Goal: Information Seeking & Learning: Learn about a topic

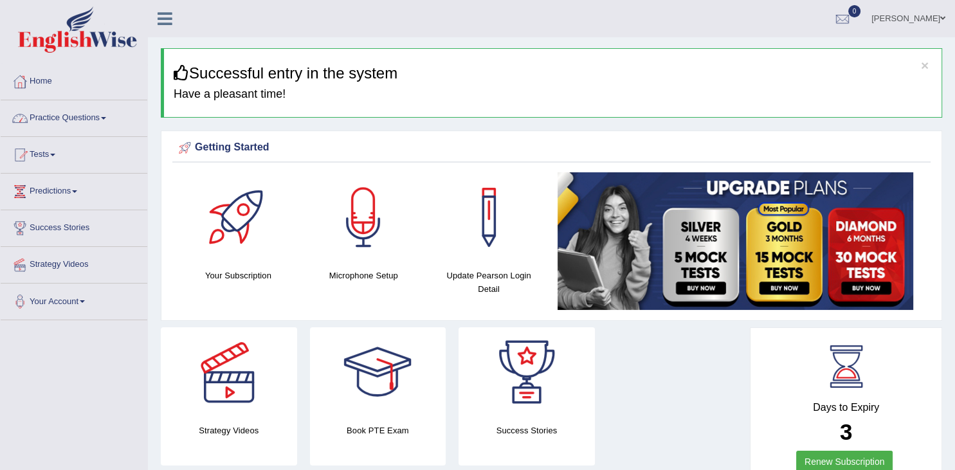
click at [89, 114] on link "Practice Questions" at bounding box center [74, 116] width 147 height 32
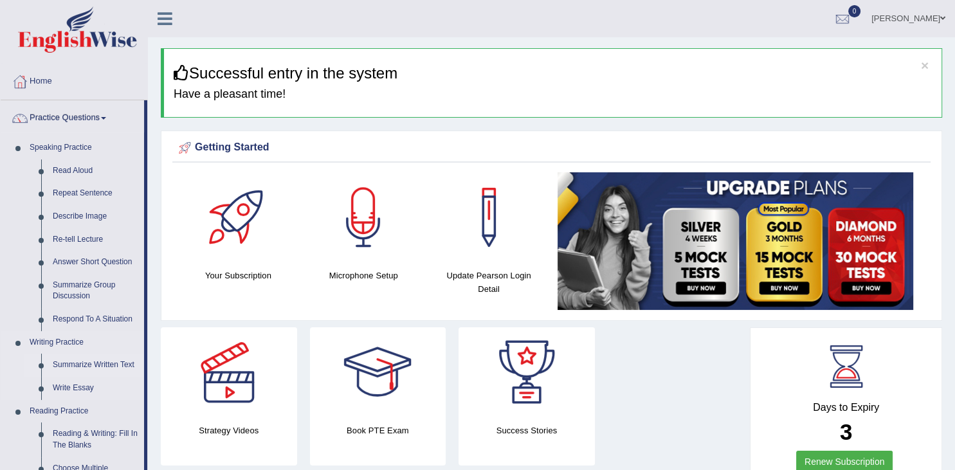
click at [105, 363] on link "Summarize Written Text" at bounding box center [95, 365] width 97 height 23
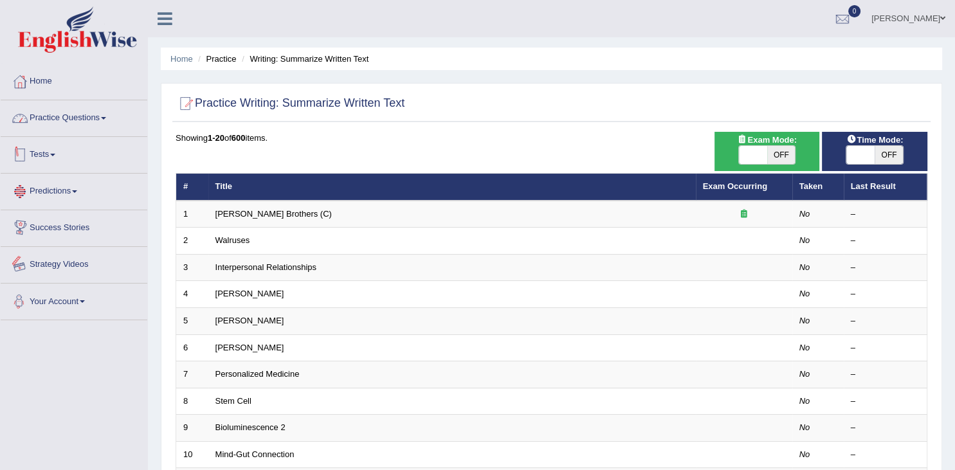
click at [83, 120] on link "Practice Questions" at bounding box center [74, 116] width 147 height 32
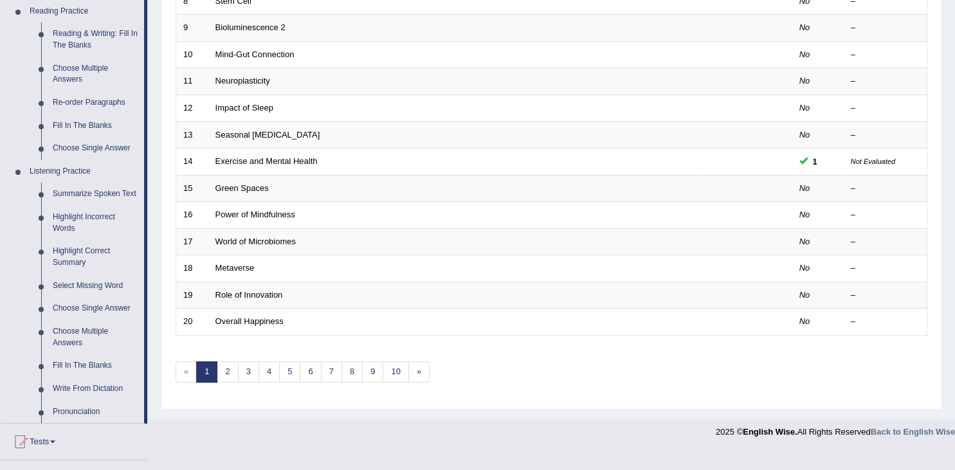
scroll to position [401, 0]
click at [109, 195] on link "Summarize Spoken Text" at bounding box center [95, 192] width 97 height 23
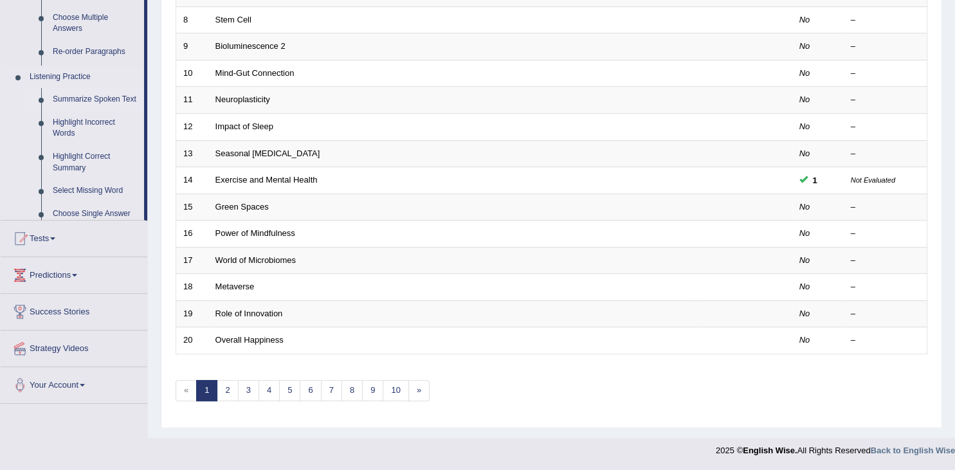
scroll to position [376, 0]
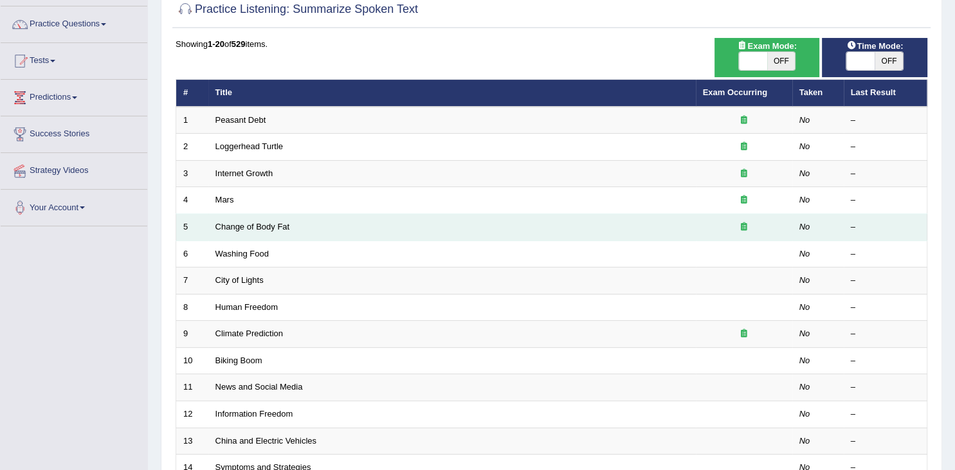
scroll to position [95, 0]
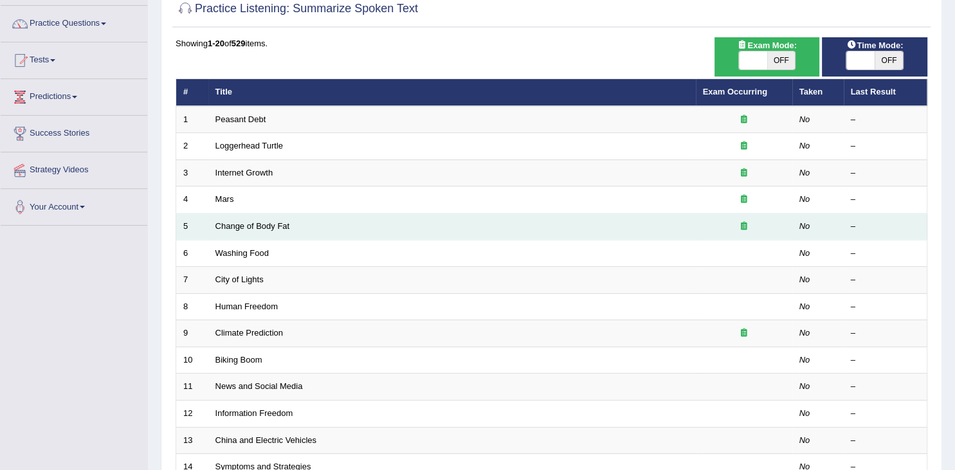
click at [743, 227] on icon at bounding box center [744, 226] width 6 height 8
click at [246, 223] on link "Change of Body Fat" at bounding box center [252, 226] width 75 height 10
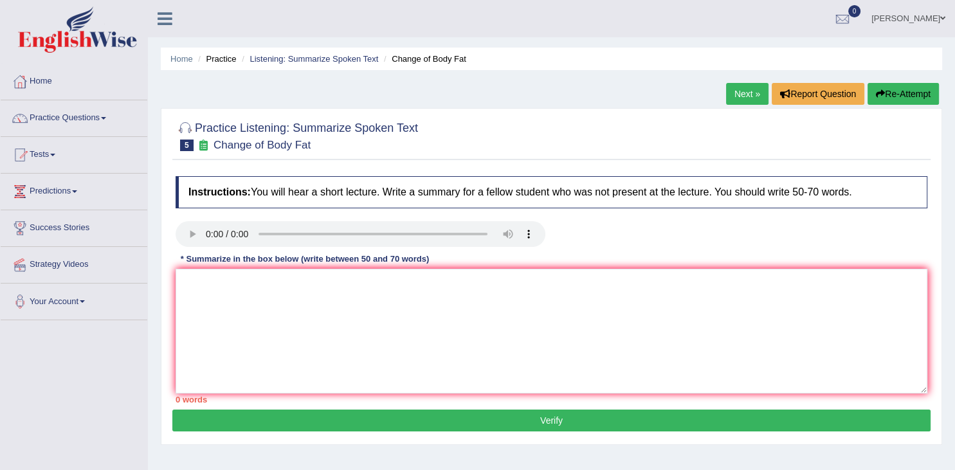
click at [201, 145] on icon at bounding box center [204, 145] width 14 height 11
click at [243, 292] on textarea at bounding box center [552, 331] width 752 height 125
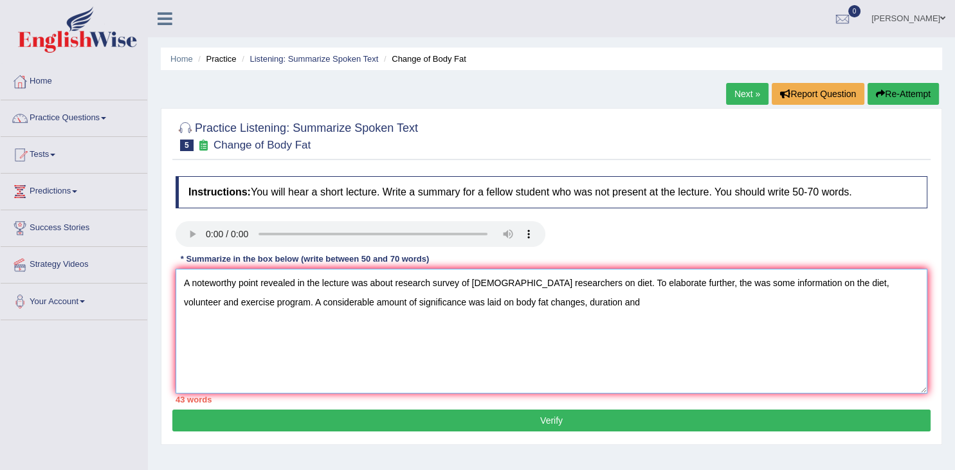
click at [493, 300] on textarea "A noteworthy point revealed in the lecture was about research survey of canadia…" at bounding box center [552, 331] width 752 height 125
click at [535, 304] on textarea "A noteworthy point revealed in the lecture was about research survey of canadia…" at bounding box center [552, 331] width 752 height 125
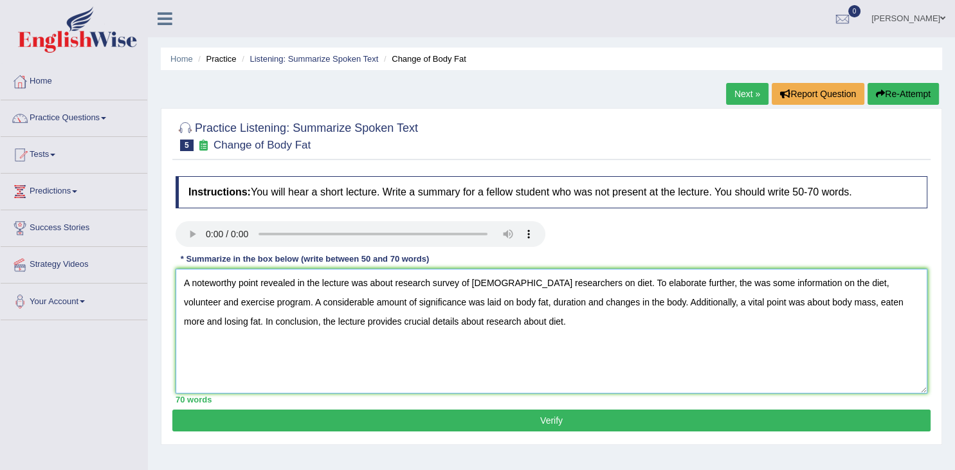
type textarea "A noteworthy point revealed in the lecture was about research survey of canadia…"
click at [541, 423] on button "Verify" at bounding box center [551, 421] width 758 height 22
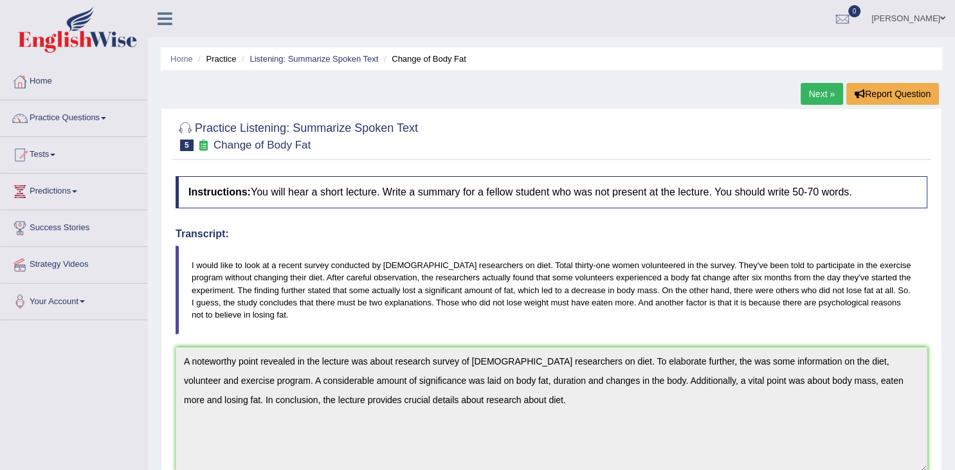
click at [820, 93] on link "Next »" at bounding box center [822, 94] width 42 height 22
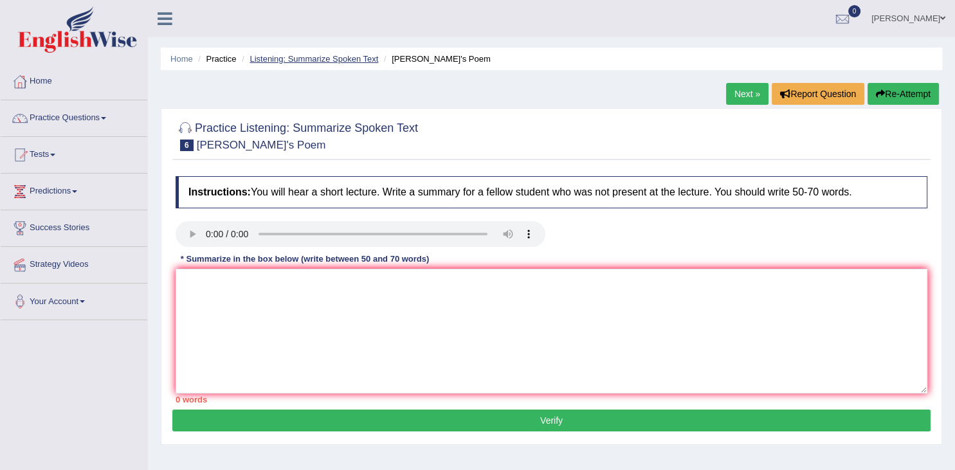
click at [321, 59] on link "Listening: Summarize Spoken Text" at bounding box center [314, 59] width 129 height 10
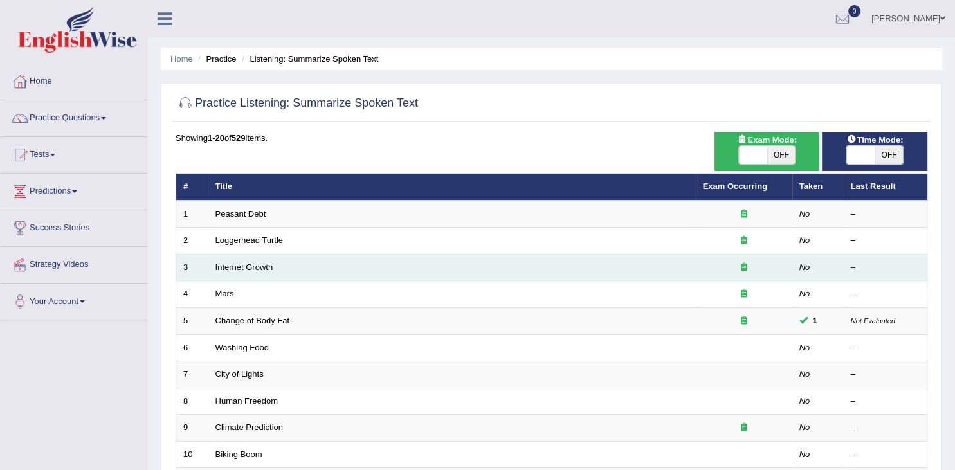
click at [246, 272] on td "Internet Growth" at bounding box center [452, 267] width 488 height 27
click at [256, 268] on link "Internet Growth" at bounding box center [244, 267] width 58 height 10
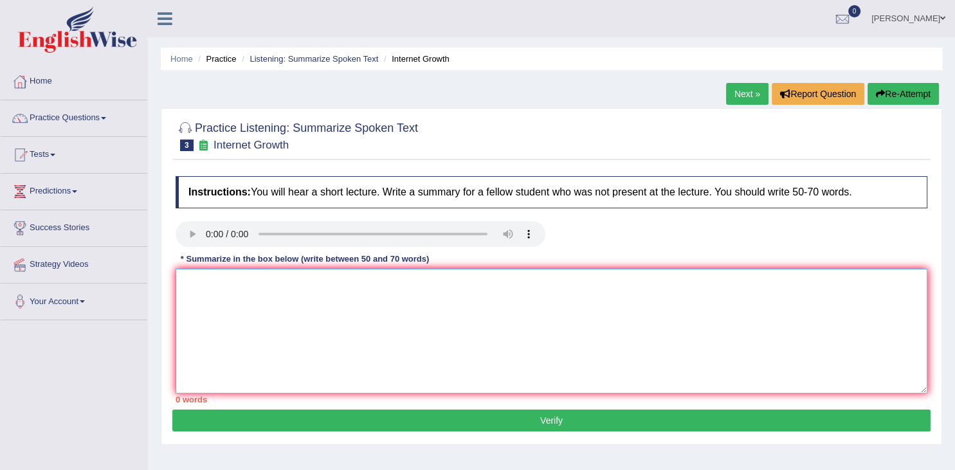
click at [212, 289] on textarea at bounding box center [552, 331] width 752 height 125
click at [423, 283] on textarea "A noteworthy point reveled in the lecture was about rapid exansion of internet" at bounding box center [552, 331] width 752 height 125
click at [507, 282] on textarea "A noteworthy point reveled in the lecture was about rapid expansion of internet" at bounding box center [552, 331] width 752 height 125
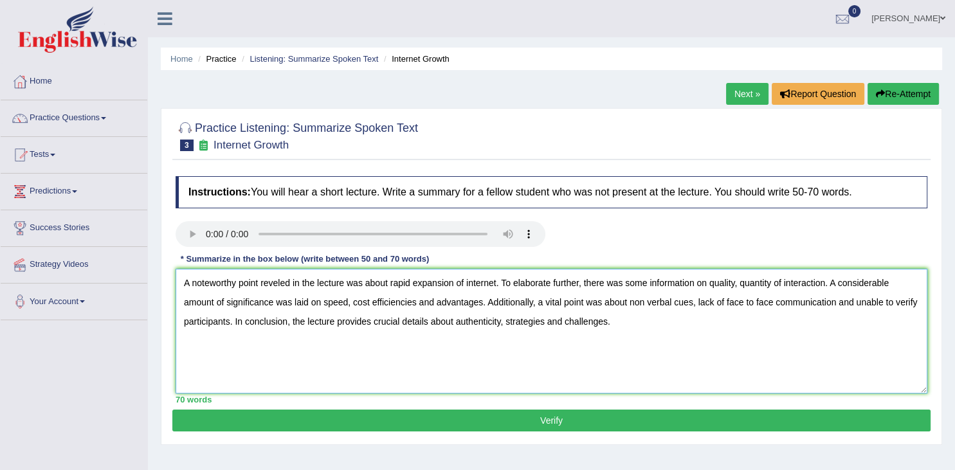
click at [737, 283] on textarea "A noteworthy point reveled in the lecture was about rapid expansion of internet…" at bounding box center [552, 331] width 752 height 125
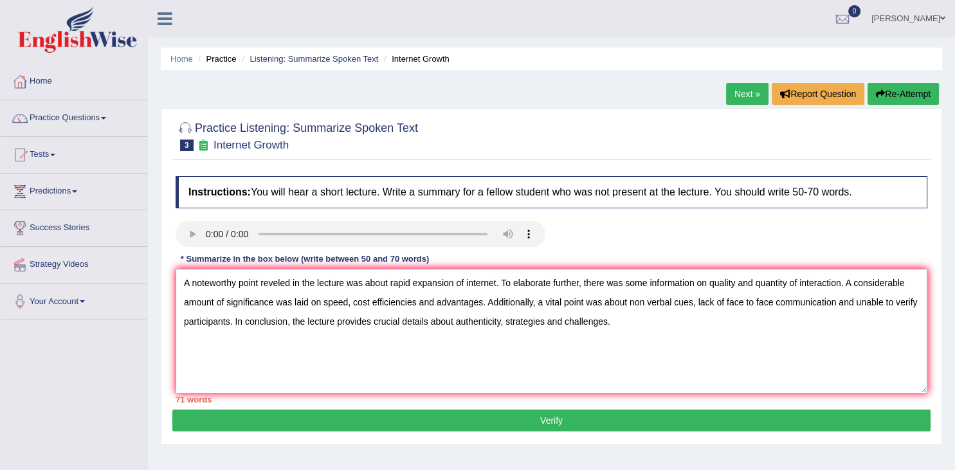
click at [645, 301] on textarea "A noteworthy point reveled in the lecture was about rapid expansion of internet…" at bounding box center [552, 331] width 752 height 125
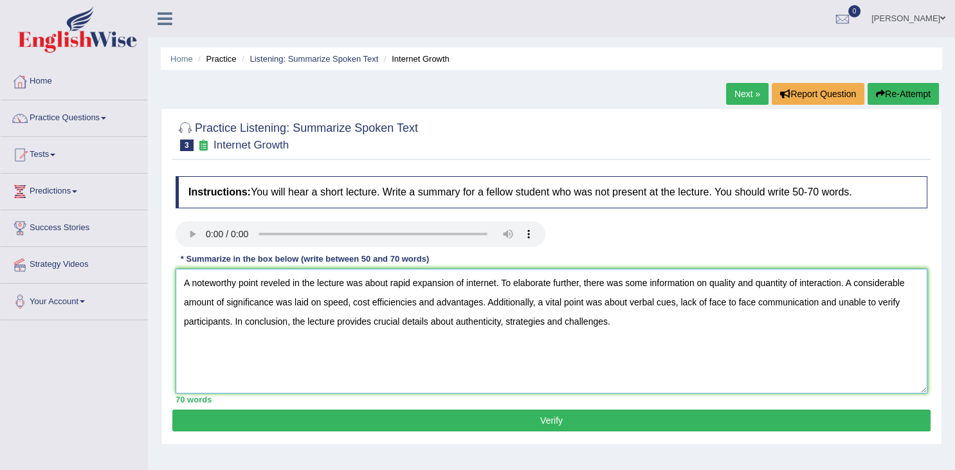
type textarea "A noteworthy point reveled in the lecture was about rapid expansion of internet…"
click at [574, 418] on button "Verify" at bounding box center [551, 421] width 758 height 22
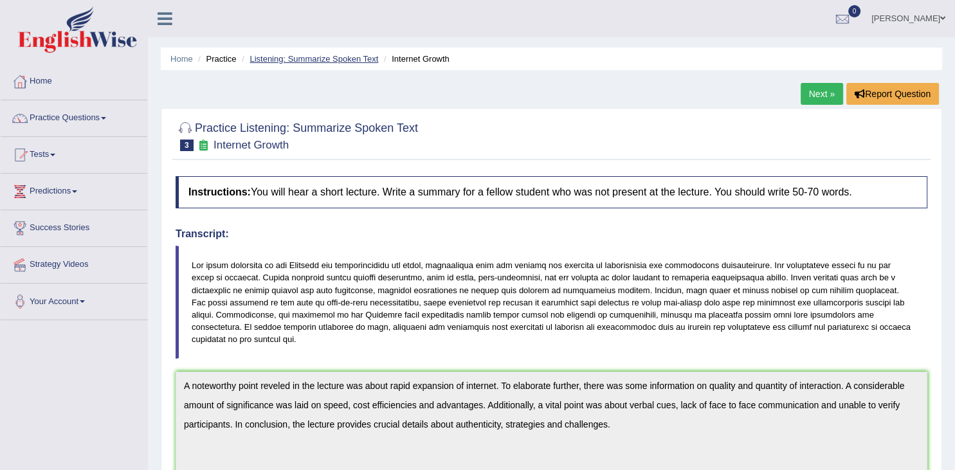
click at [302, 59] on link "Listening: Summarize Spoken Text" at bounding box center [314, 59] width 129 height 10
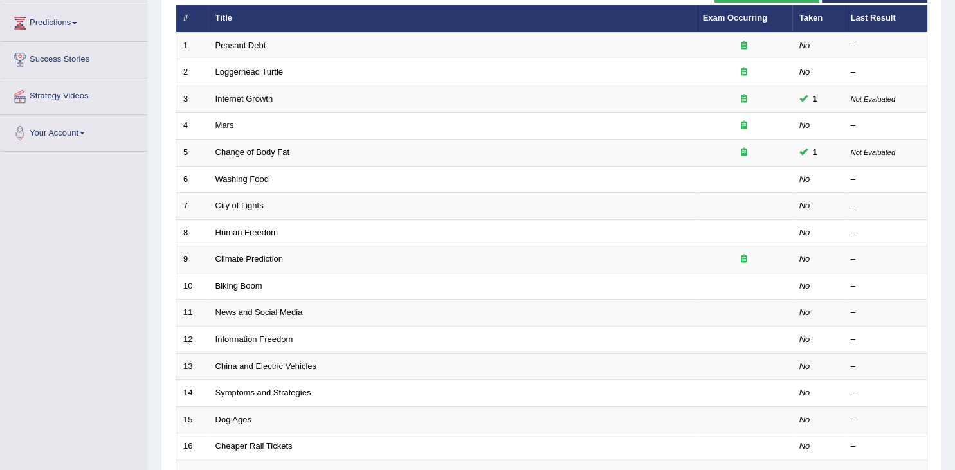
scroll to position [170, 0]
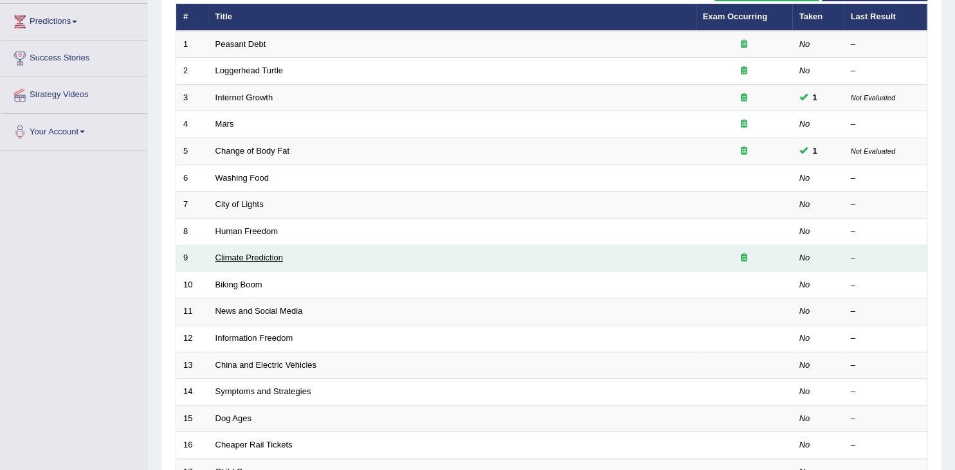
click at [261, 259] on link "Climate Prediction" at bounding box center [249, 258] width 68 height 10
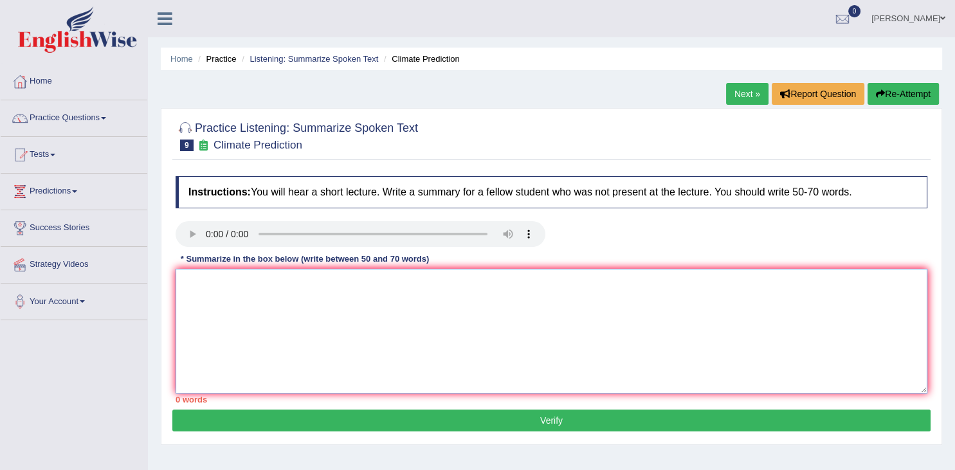
click at [206, 291] on textarea at bounding box center [552, 331] width 752 height 125
type textarea "T"
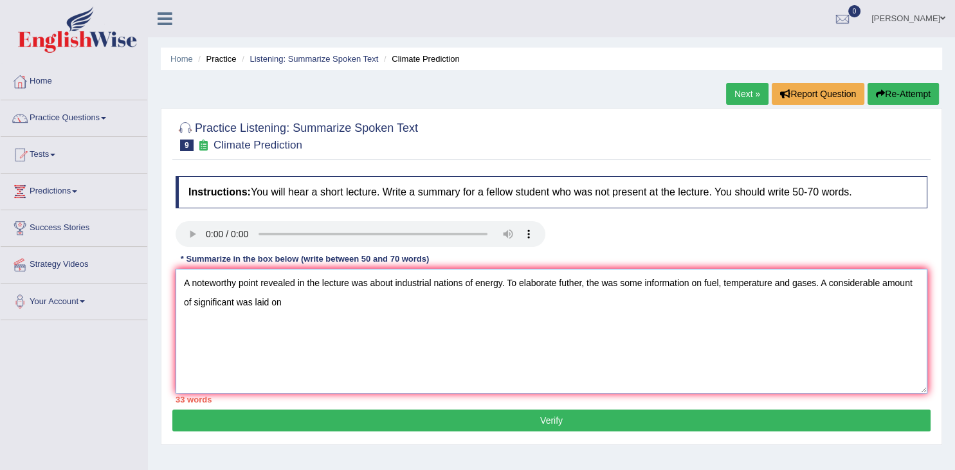
click at [234, 301] on textarea "A noteworthy point revealed in the lecture was about industrial nations of ener…" at bounding box center [552, 331] width 752 height 125
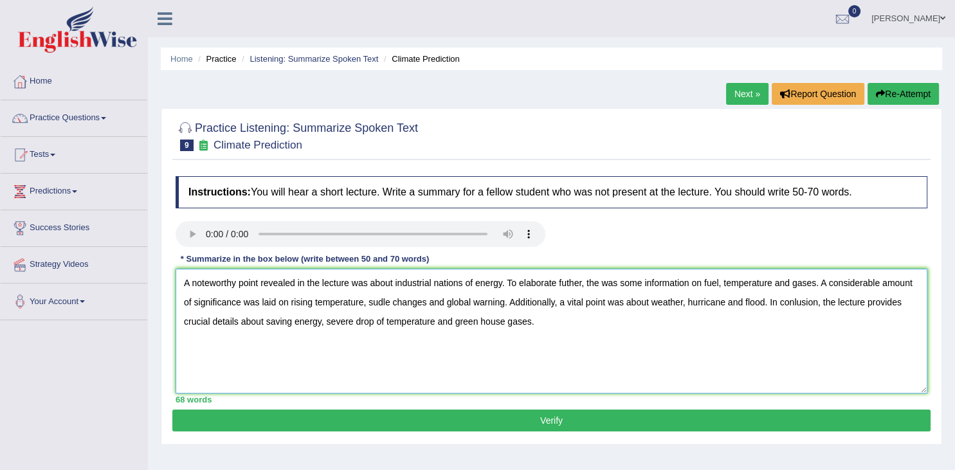
type textarea "A noteworthy point revealed in the lecture was about industrial nations of ener…"
click at [365, 415] on button "Verify" at bounding box center [551, 421] width 758 height 22
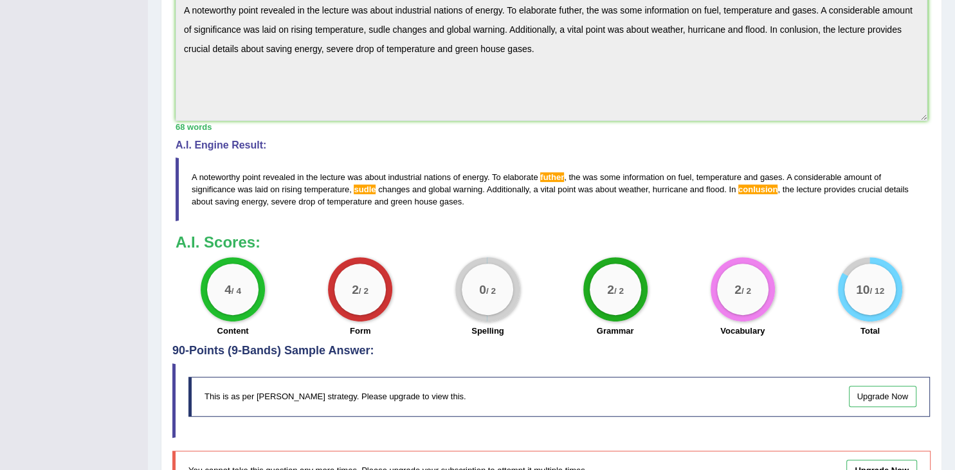
scroll to position [364, 0]
click at [365, 187] on span "s u d l e" at bounding box center [365, 189] width 22 height 10
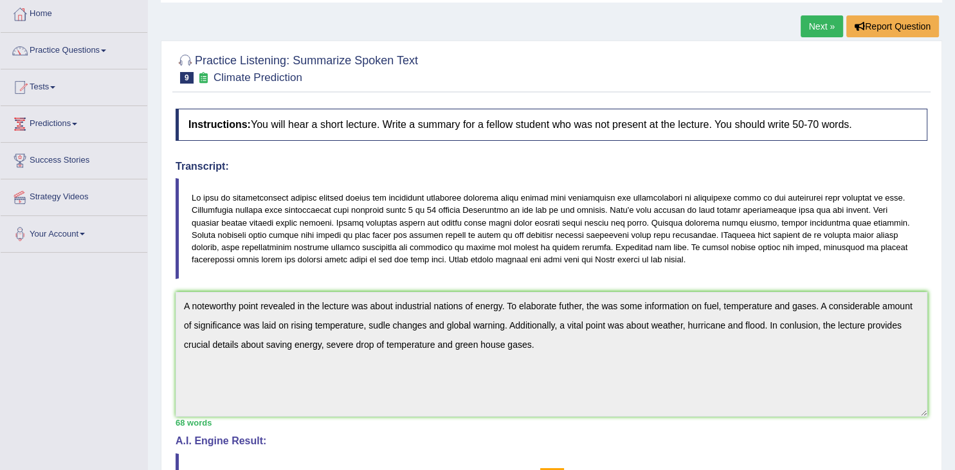
scroll to position [0, 0]
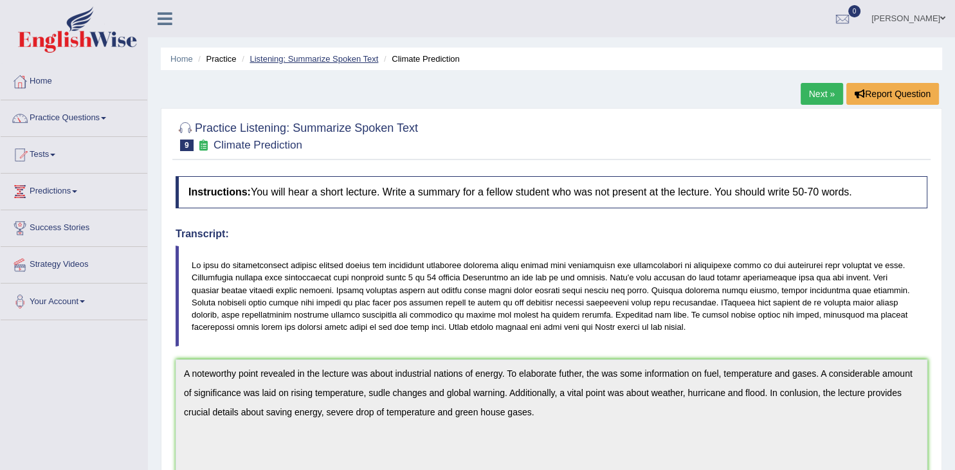
click at [297, 58] on link "Listening: Summarize Spoken Text" at bounding box center [314, 59] width 129 height 10
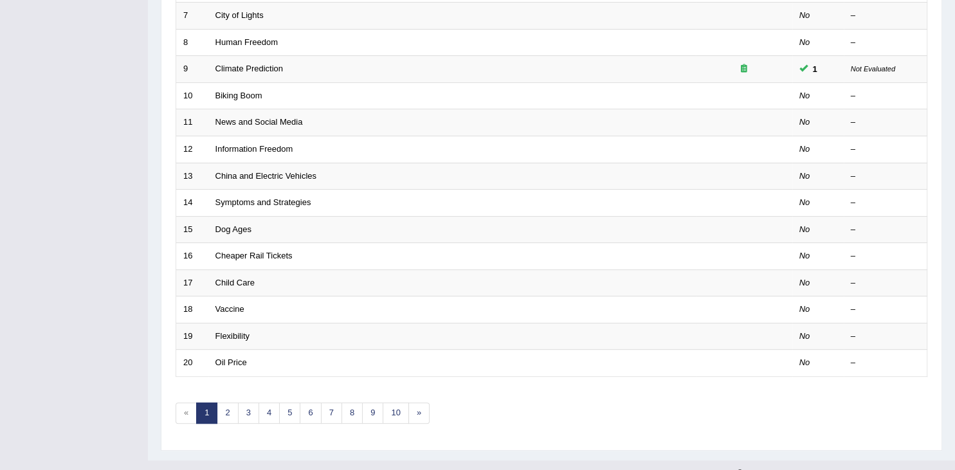
scroll to position [360, 0]
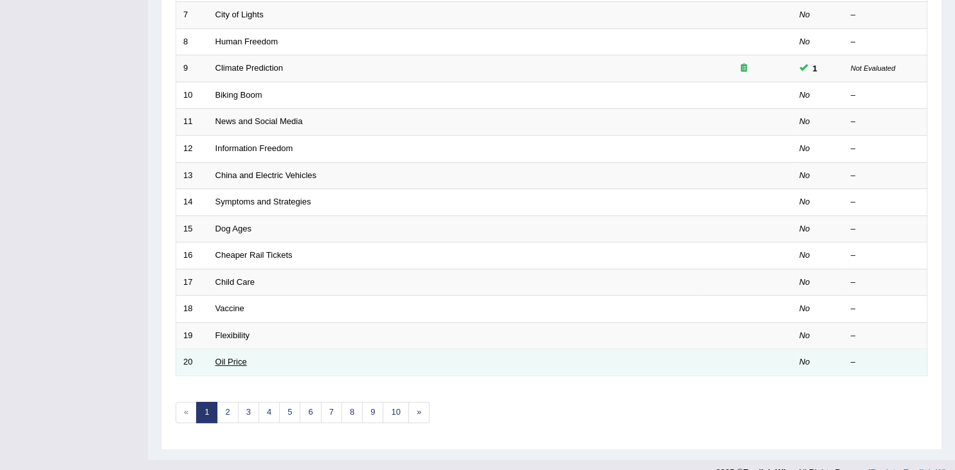
click at [230, 361] on link "Oil Price" at bounding box center [231, 362] width 32 height 10
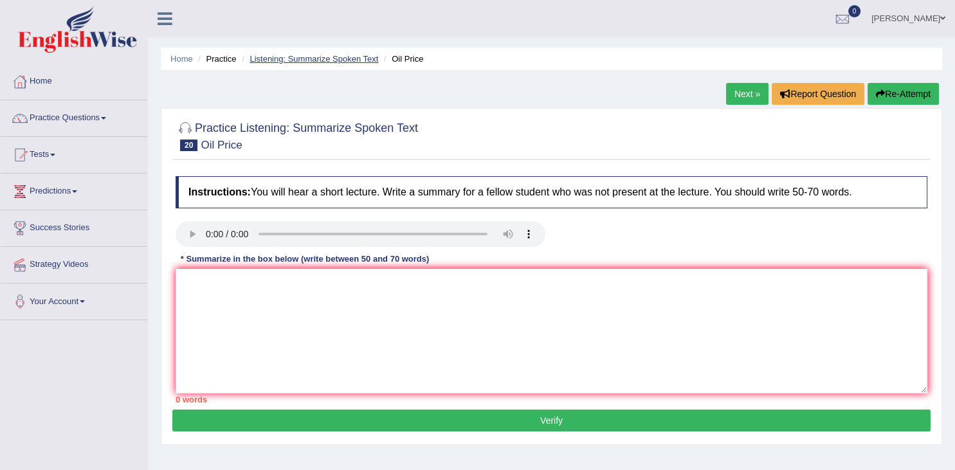
click at [307, 58] on link "Listening: Summarize Spoken Text" at bounding box center [314, 59] width 129 height 10
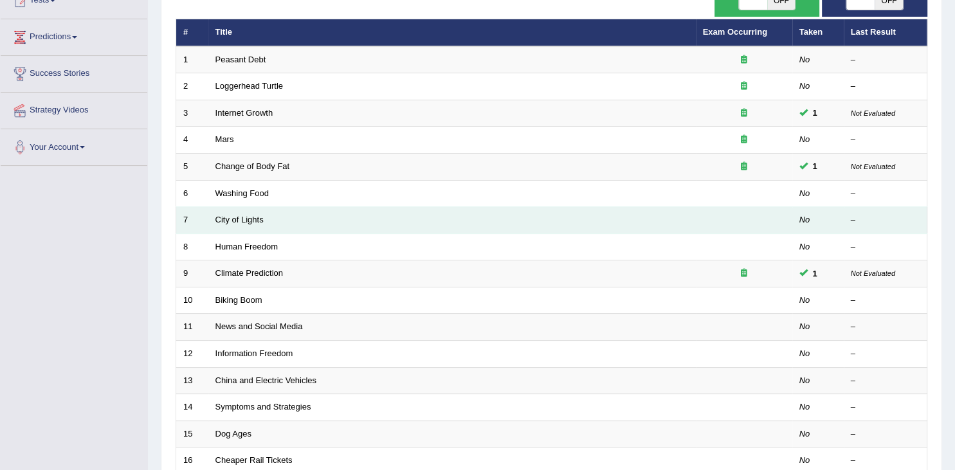
scroll to position [376, 0]
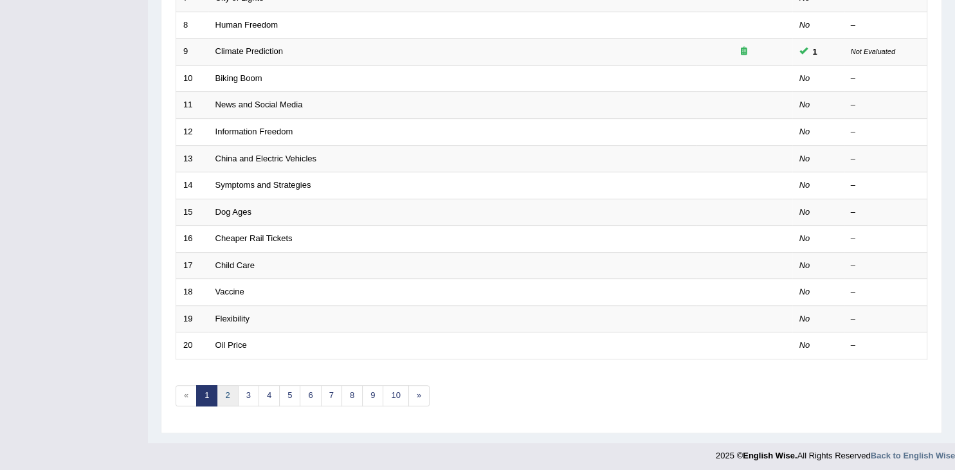
click at [225, 396] on link "2" at bounding box center [227, 395] width 21 height 21
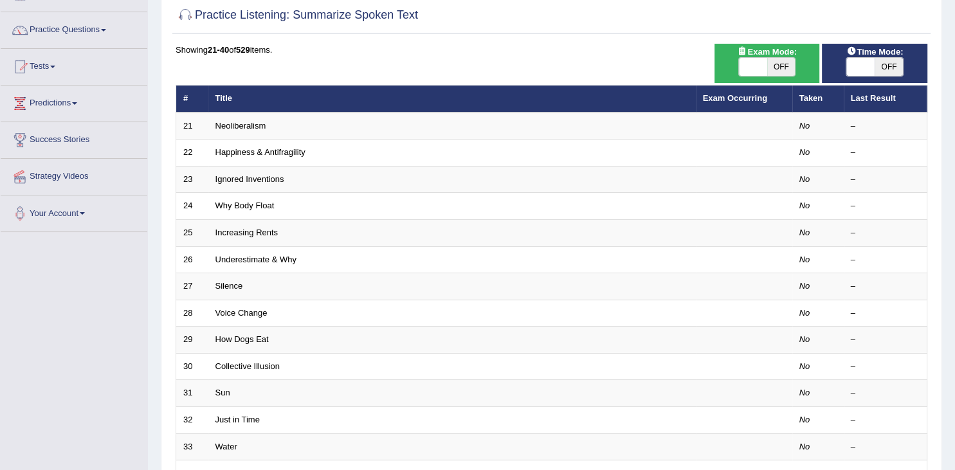
scroll to position [102, 0]
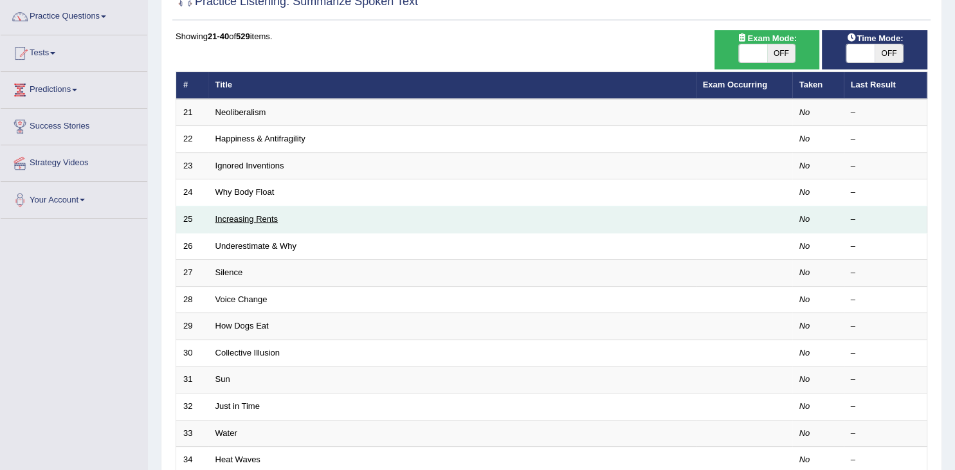
click at [266, 217] on link "Increasing Rents" at bounding box center [246, 219] width 63 height 10
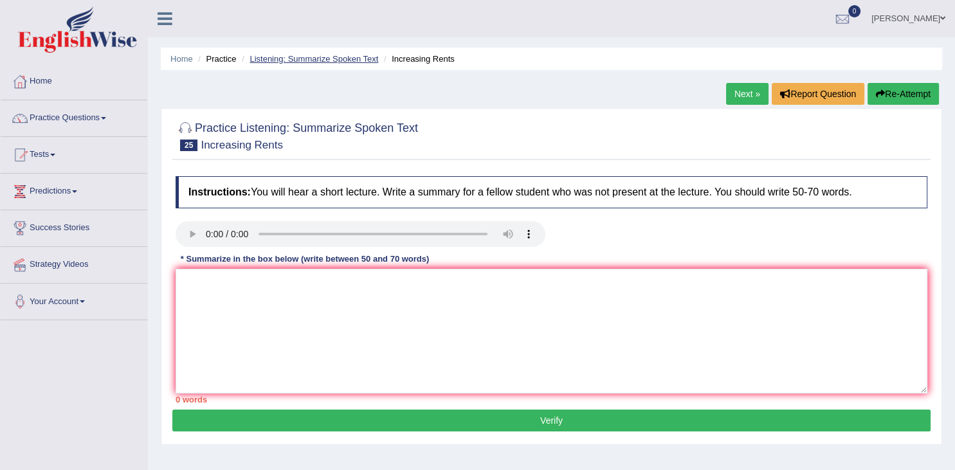
click at [299, 59] on link "Listening: Summarize Spoken Text" at bounding box center [314, 59] width 129 height 10
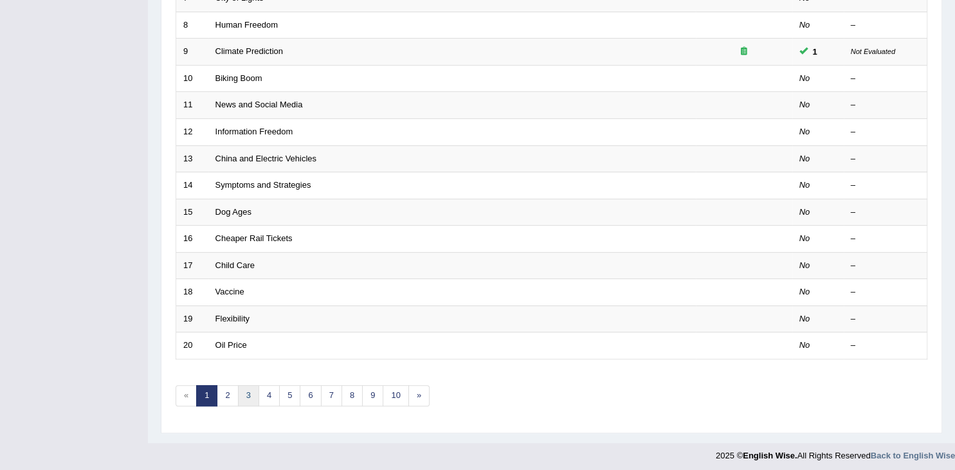
scroll to position [376, 0]
click at [244, 392] on link "3" at bounding box center [248, 395] width 21 height 21
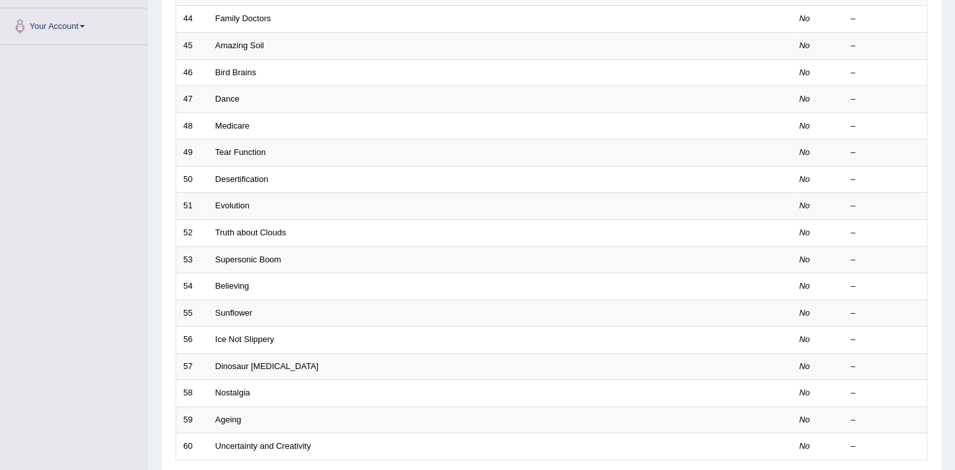
scroll to position [284, 0]
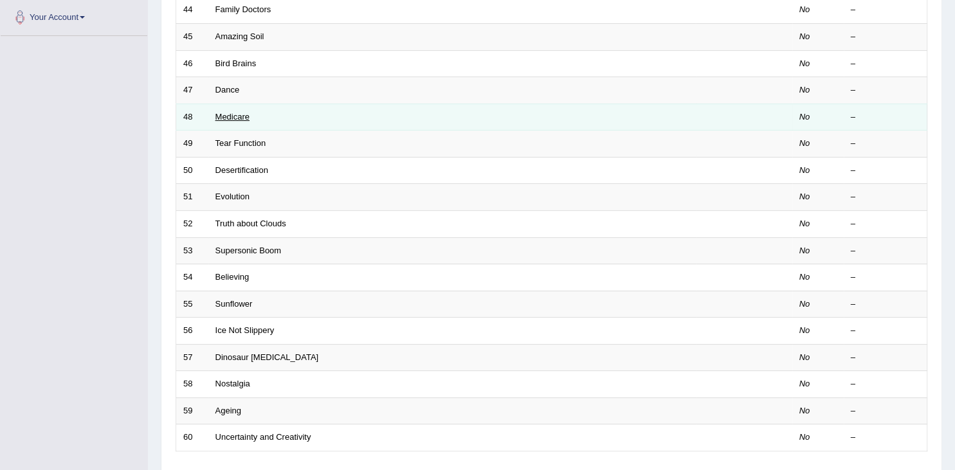
click at [233, 113] on link "Medicare" at bounding box center [232, 117] width 34 height 10
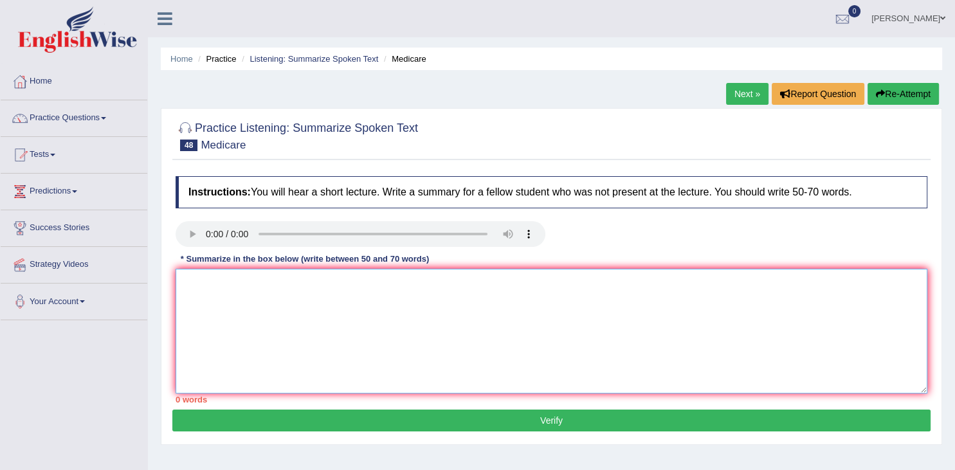
click at [205, 302] on textarea at bounding box center [552, 331] width 752 height 125
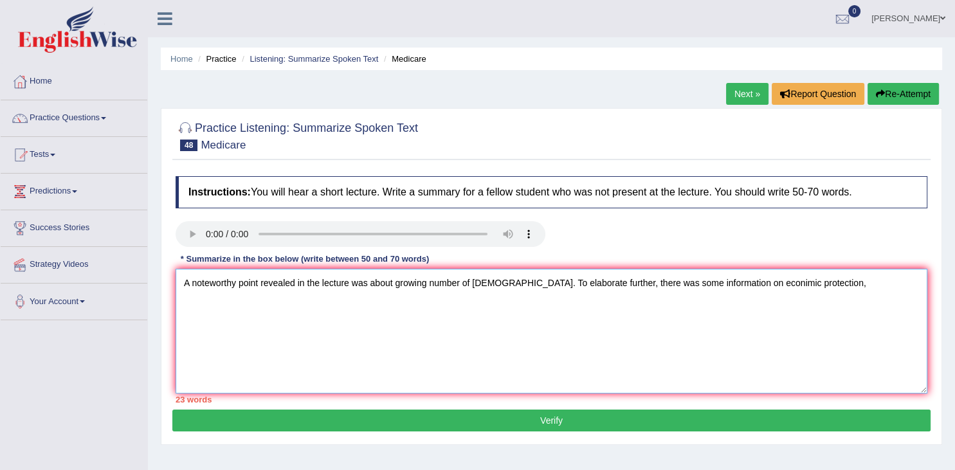
click at [748, 284] on textarea "A noteworthy point revealed in the lecture was about growing number of American…" at bounding box center [552, 331] width 752 height 125
click at [816, 279] on textarea "A noteworthy point revealed in the lecture was about growing number of American…" at bounding box center [552, 331] width 752 height 125
click at [809, 280] on textarea "A noteworthy point revealed in the lecture was about growing number of American…" at bounding box center [552, 331] width 752 height 125
click at [886, 282] on textarea "A noteworthy point revealed in the lecture was about growing number of American…" at bounding box center [552, 331] width 752 height 125
click at [926, 284] on textarea "A noteworthy point revealed in the lecture was about growing number of American…" at bounding box center [552, 331] width 752 height 125
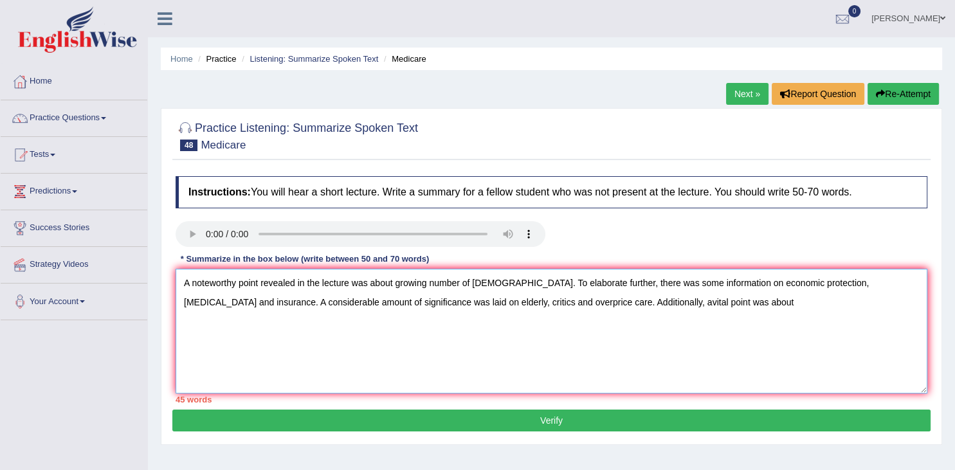
click at [579, 304] on textarea "A noteworthy point revealed in the lecture was about growing number of American…" at bounding box center [552, 331] width 752 height 125
click at [669, 304] on textarea "A noteworthy point revealed in the lecture was about growing number of American…" at bounding box center [552, 331] width 752 height 125
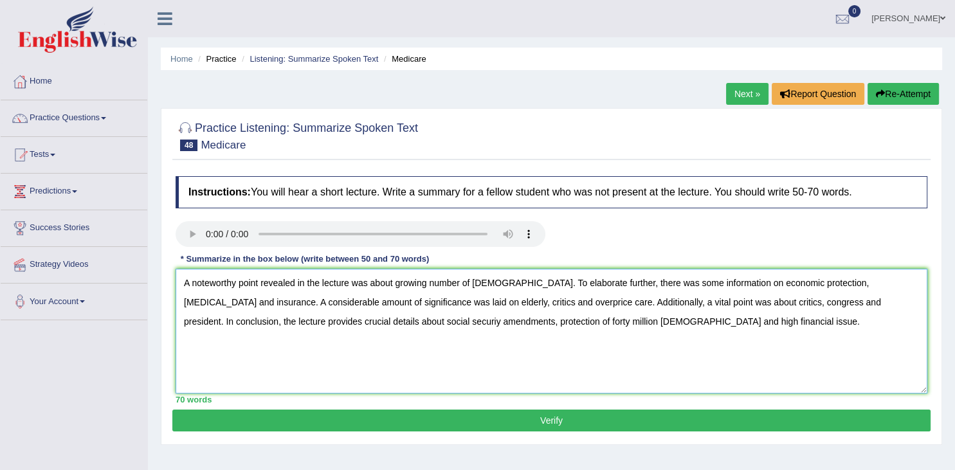
click at [509, 282] on textarea "A noteworthy point revealed in the lecture was about growing number of American…" at bounding box center [552, 331] width 752 height 125
type textarea "A noteworthy point revealed in the lecture was about growing number of American…"
click at [592, 419] on button "Verify" at bounding box center [551, 421] width 758 height 22
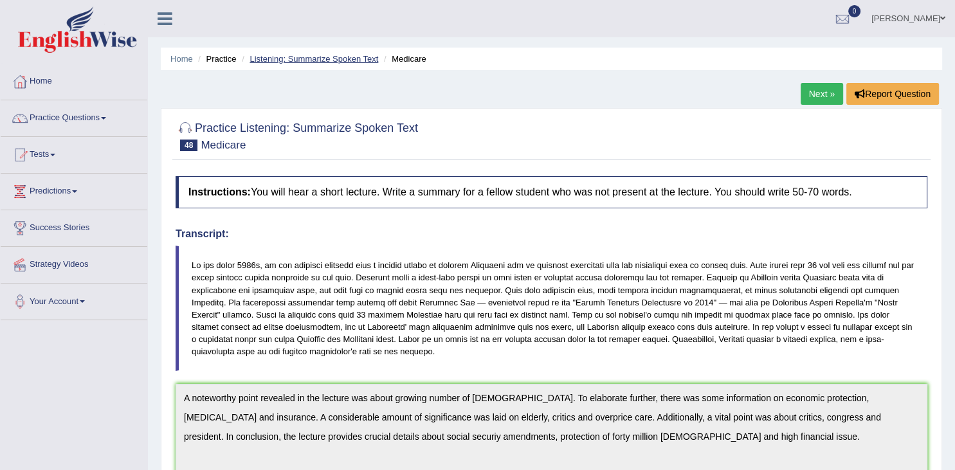
click at [318, 61] on link "Listening: Summarize Spoken Text" at bounding box center [314, 59] width 129 height 10
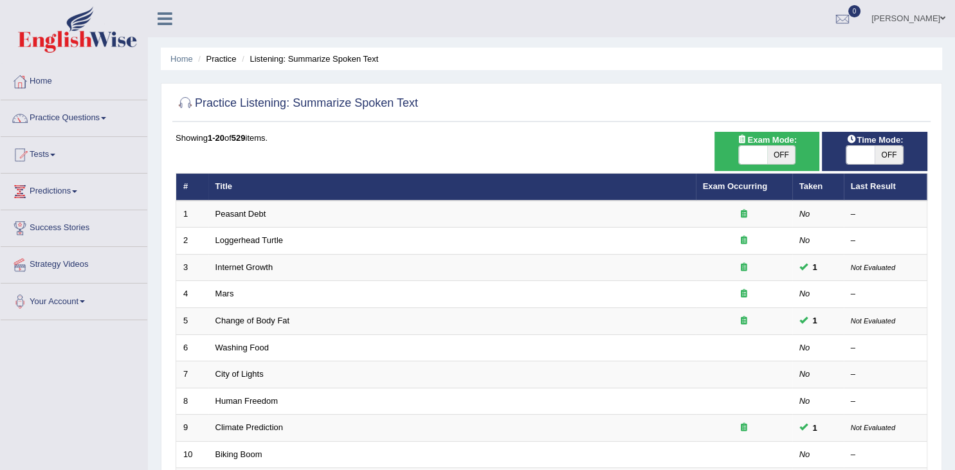
scroll to position [376, 0]
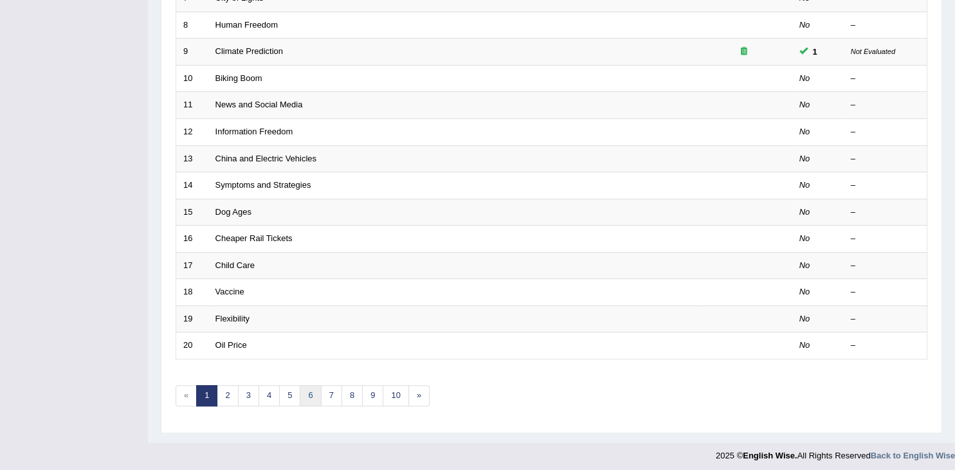
click at [310, 390] on link "6" at bounding box center [310, 395] width 21 height 21
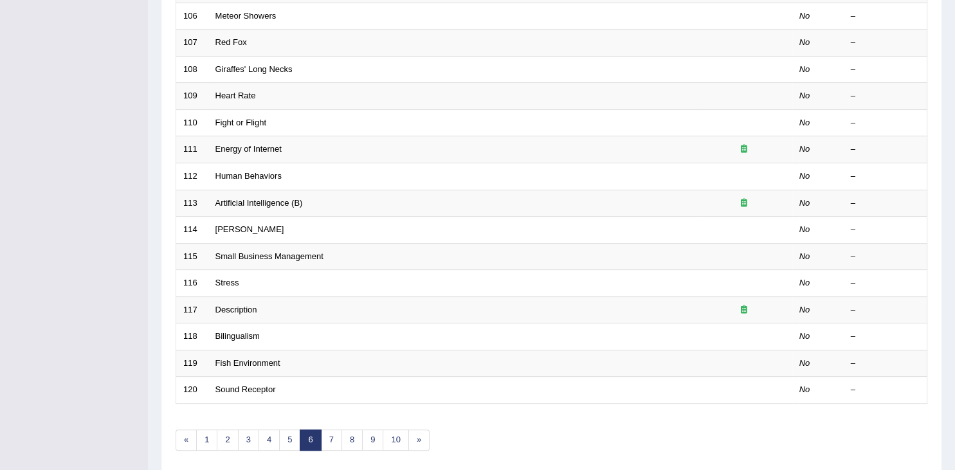
scroll to position [334, 0]
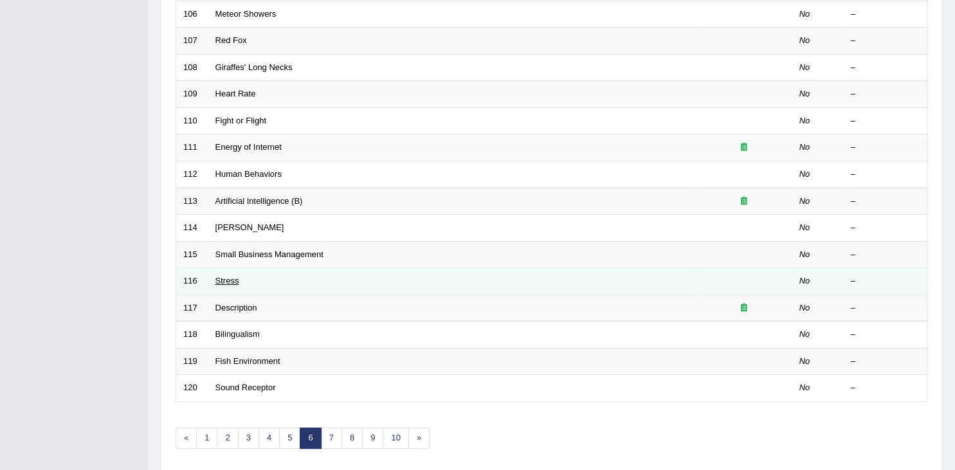
click at [233, 281] on link "Stress" at bounding box center [227, 281] width 24 height 10
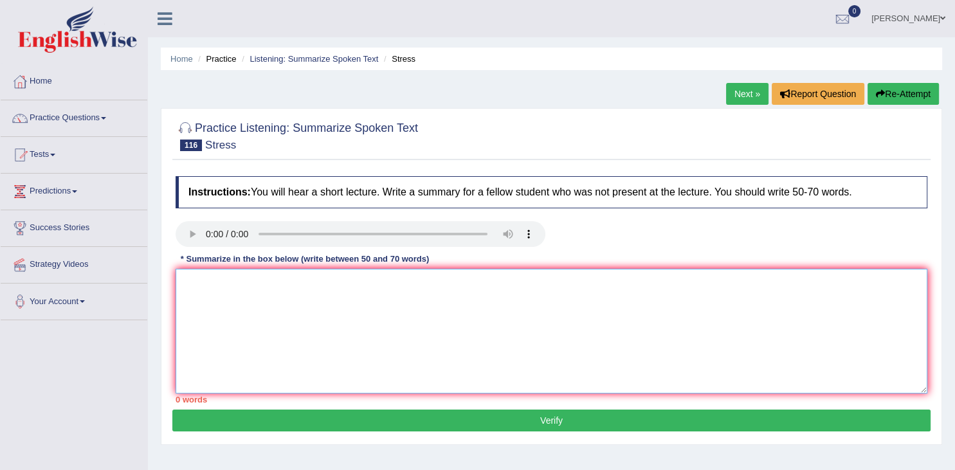
click at [203, 292] on textarea at bounding box center [552, 331] width 752 height 125
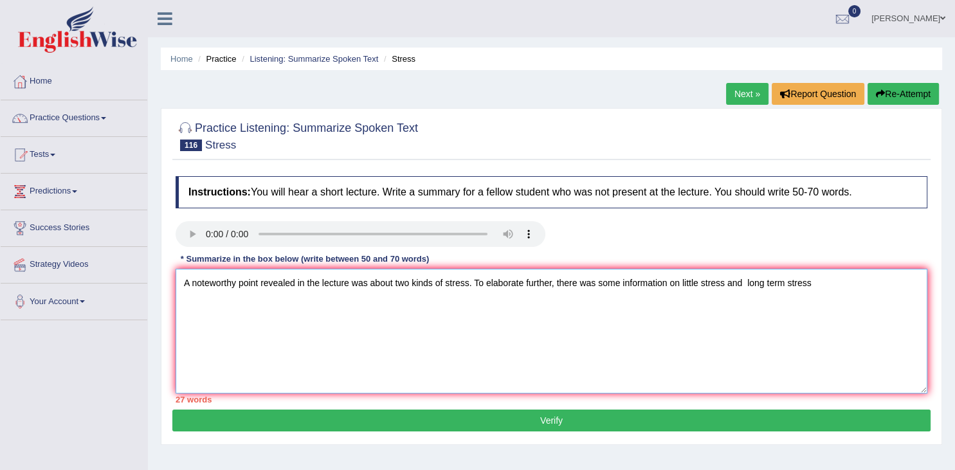
click at [745, 277] on textarea "A noteworthy point revealed in the lecture was about two kinds of stress. To el…" at bounding box center [552, 331] width 752 height 125
click at [817, 280] on textarea "A noteworthy point revealed in the lecture was about two kinds of stress. To el…" at bounding box center [552, 331] width 752 height 125
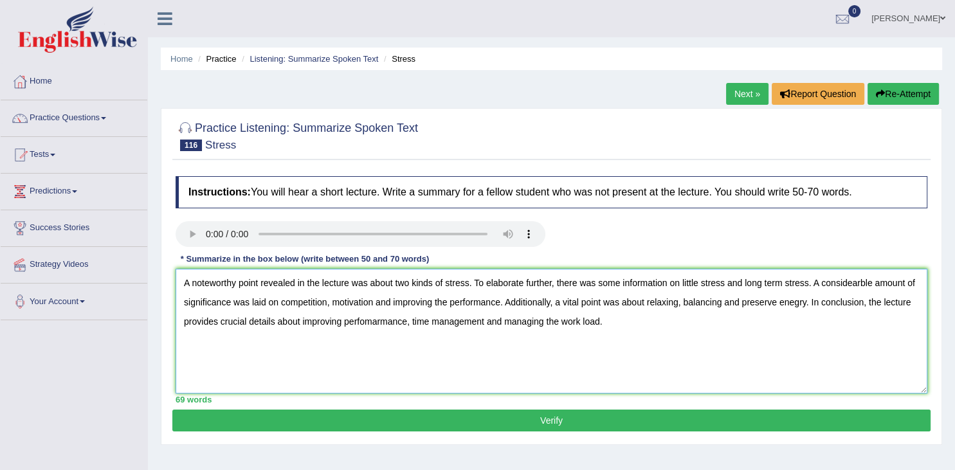
click at [861, 279] on textarea "A noteworthy point revealed in the lecture was about two kinds of stress. To el…" at bounding box center [552, 331] width 752 height 125
click at [777, 304] on textarea "A noteworthy point revealed in the lecture was about two kinds of stress. To el…" at bounding box center [552, 331] width 752 height 125
click at [607, 322] on textarea "A noteworthy point revealed in the lecture was about two kinds of stress. To el…" at bounding box center [552, 331] width 752 height 125
type textarea "A noteworthy point revealed in the lecture was about two kinds of stress. To el…"
click at [536, 421] on button "Verify" at bounding box center [551, 421] width 758 height 22
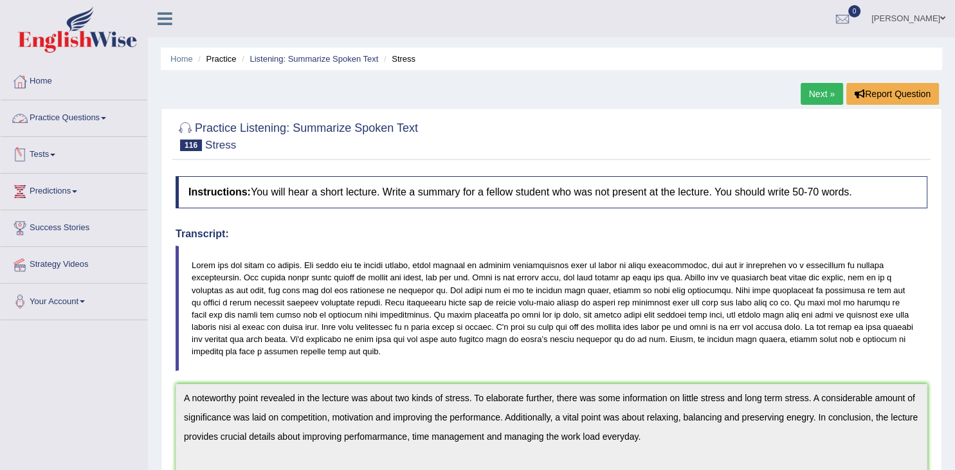
click at [84, 114] on link "Practice Questions" at bounding box center [74, 116] width 147 height 32
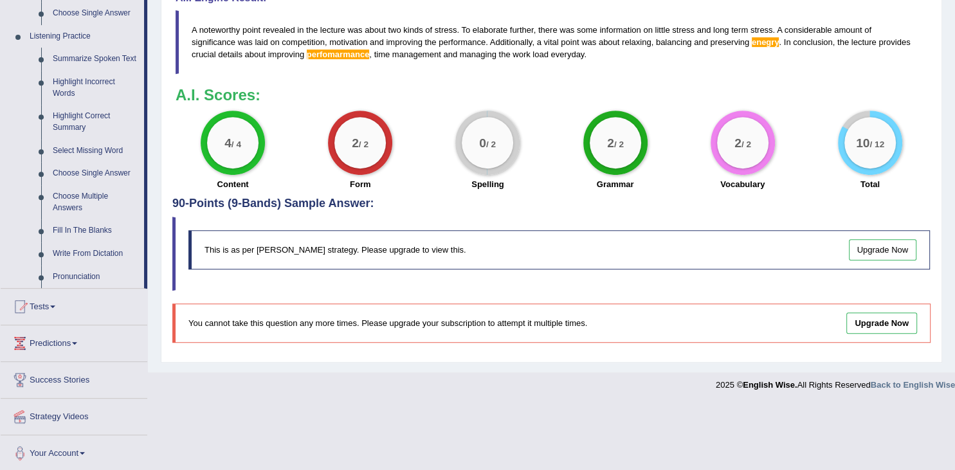
scroll to position [536, 0]
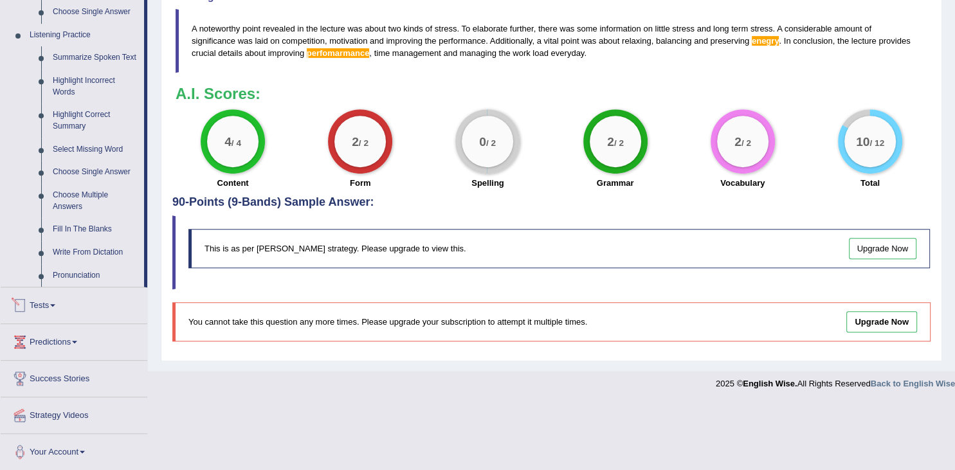
click at [49, 311] on link "Tests" at bounding box center [74, 303] width 147 height 32
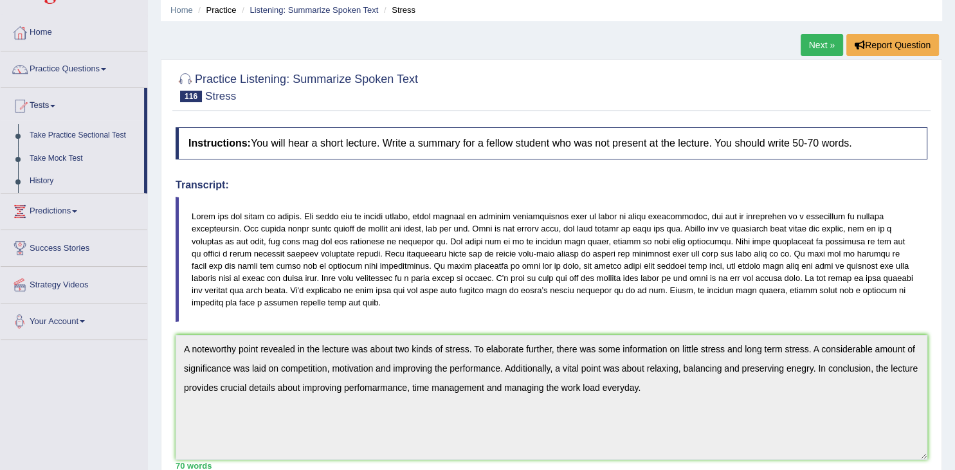
scroll to position [48, 0]
click at [99, 131] on link "Take Practice Sectional Test" at bounding box center [84, 136] width 120 height 23
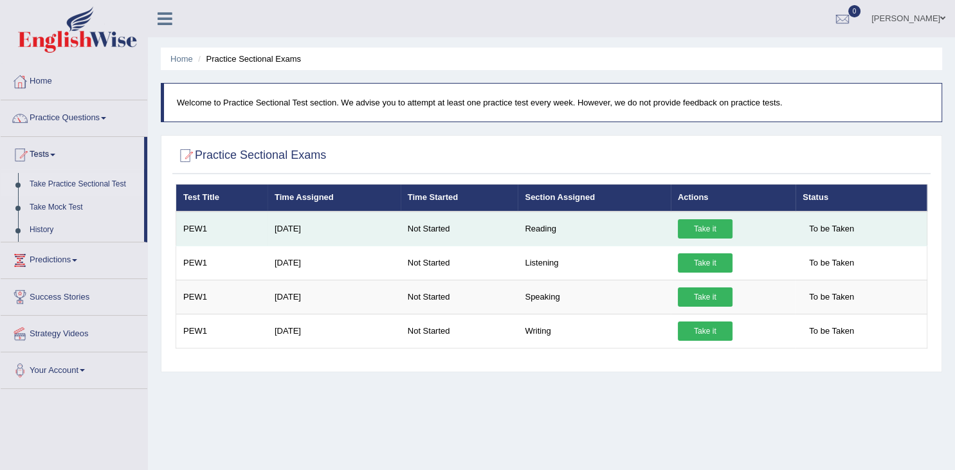
click at [709, 228] on link "Take it" at bounding box center [705, 228] width 55 height 19
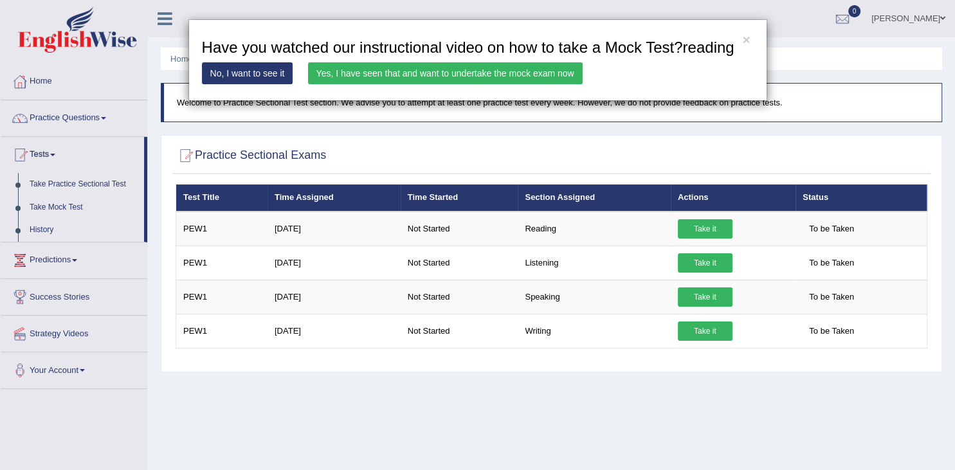
click at [429, 73] on link "Yes, I have seen that and want to undertake the mock exam now" at bounding box center [445, 73] width 275 height 22
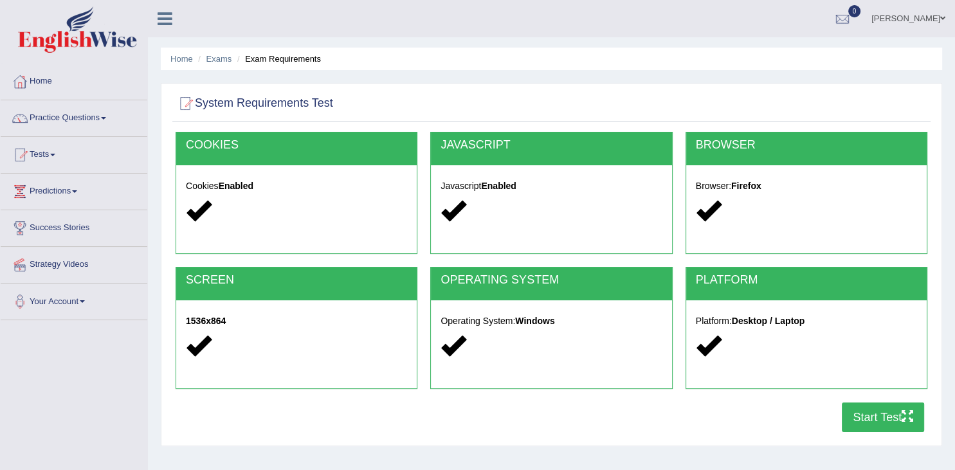
click at [863, 411] on button "Start Test" at bounding box center [883, 418] width 82 height 30
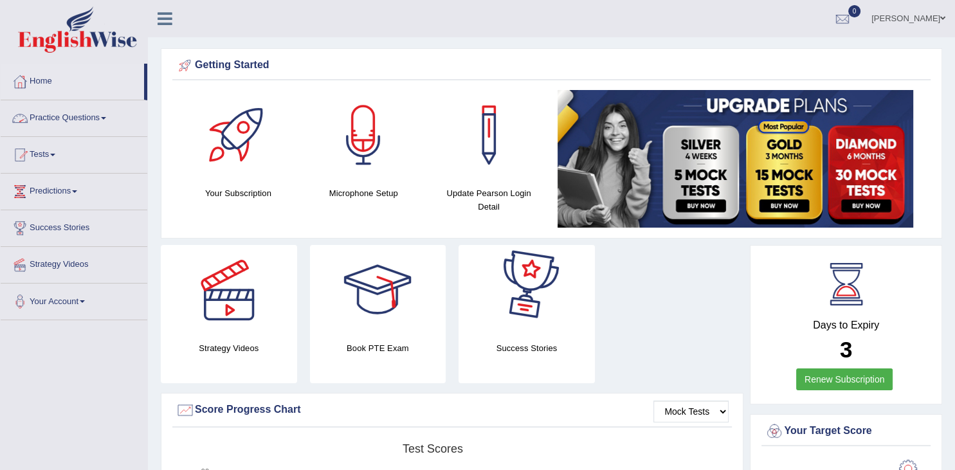
click at [93, 118] on link "Practice Questions" at bounding box center [74, 116] width 147 height 32
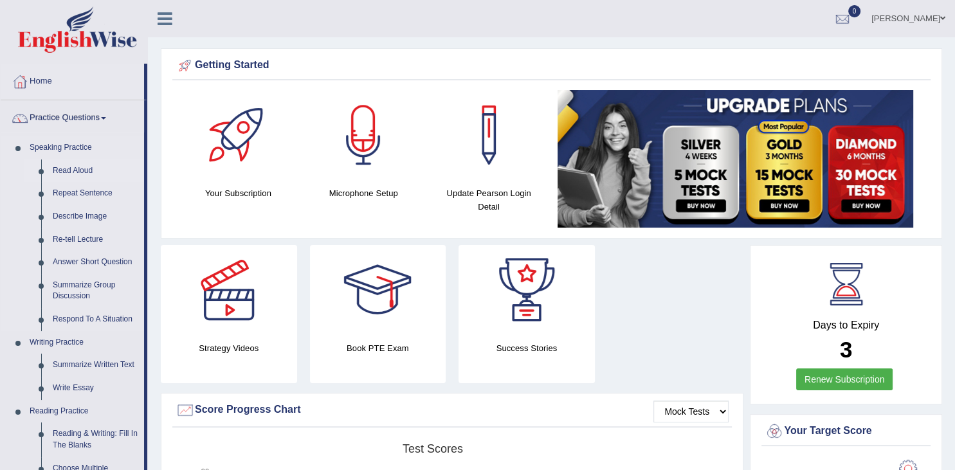
click at [81, 170] on link "Read Aloud" at bounding box center [95, 170] width 97 height 23
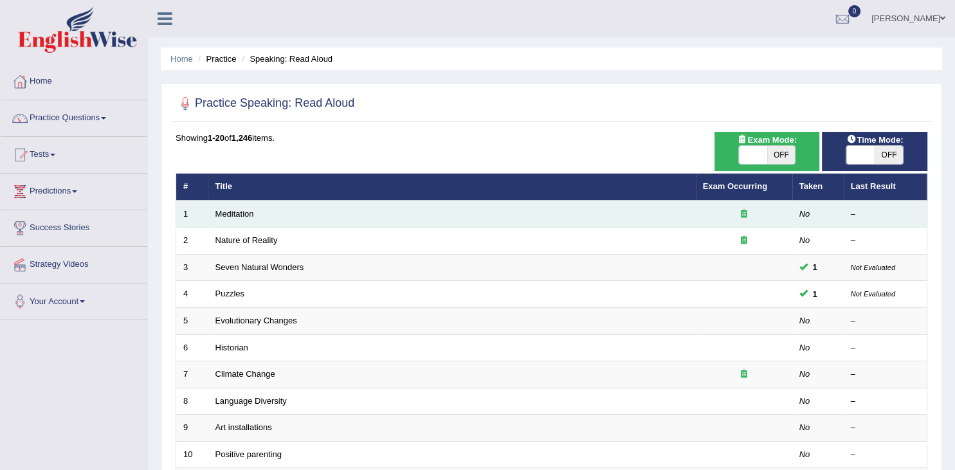
click at [239, 208] on td "Meditation" at bounding box center [452, 214] width 488 height 27
click at [243, 212] on link "Meditation" at bounding box center [234, 214] width 39 height 10
